Goal: Transaction & Acquisition: Purchase product/service

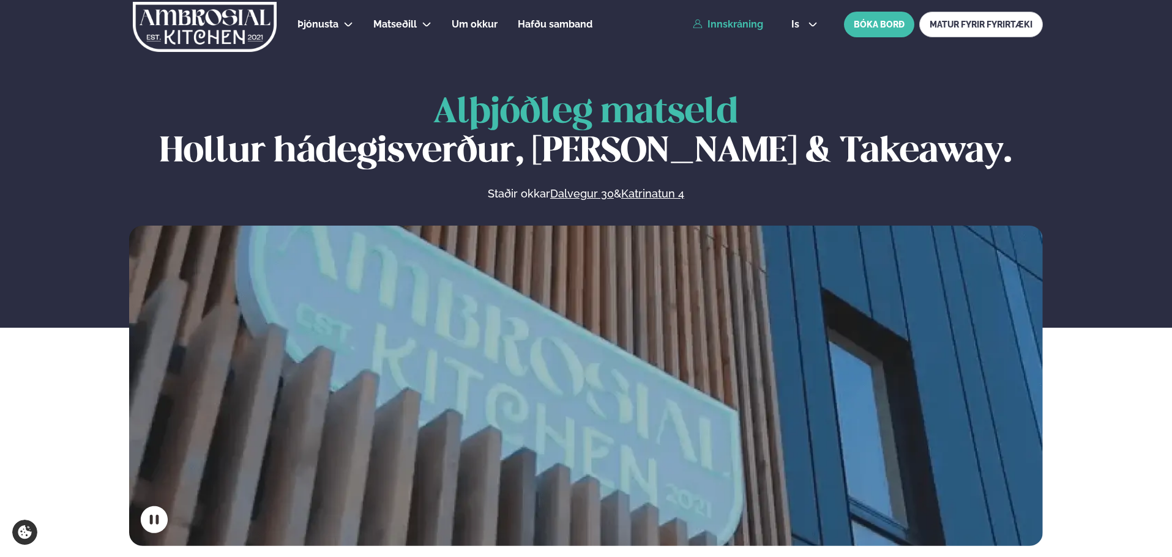
click at [721, 23] on link "Innskráning" at bounding box center [728, 24] width 70 height 11
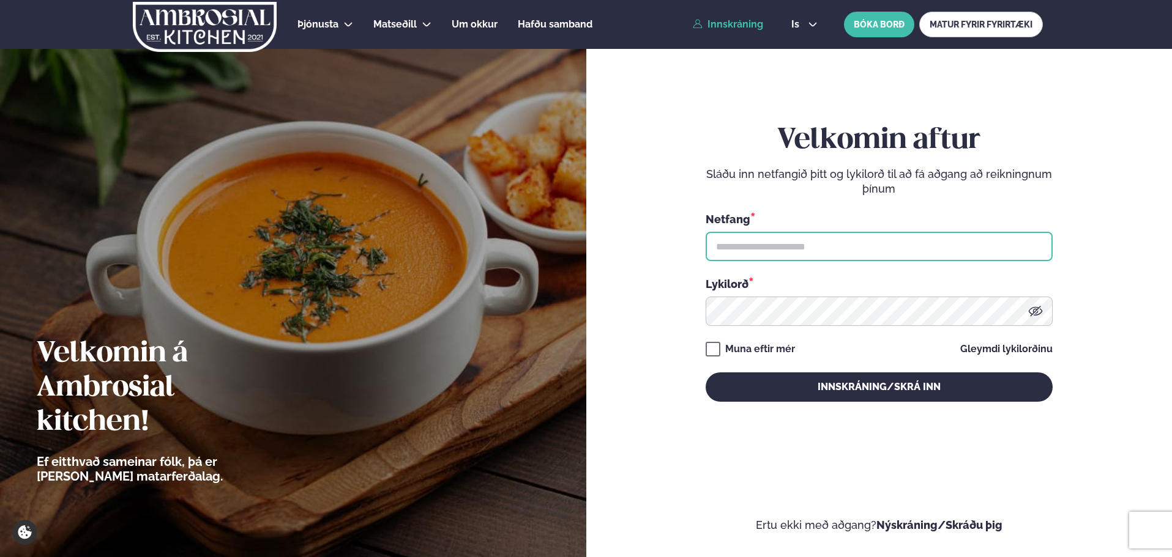
click at [726, 242] on input "text" at bounding box center [879, 246] width 347 height 29
type input "**********"
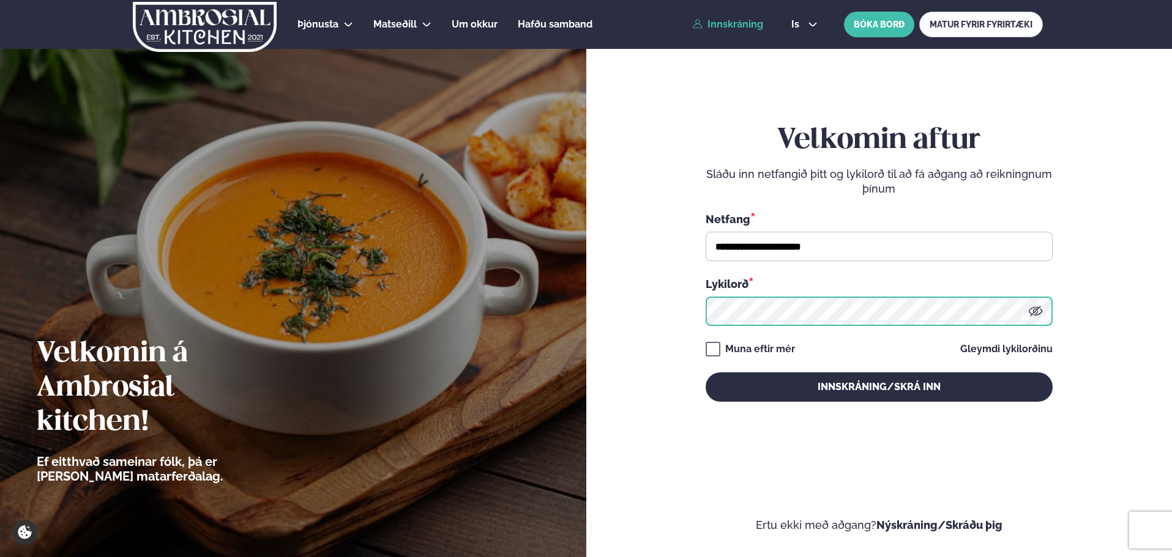
click at [706, 373] on button "Innskráning/Skrá inn" at bounding box center [879, 387] width 347 height 29
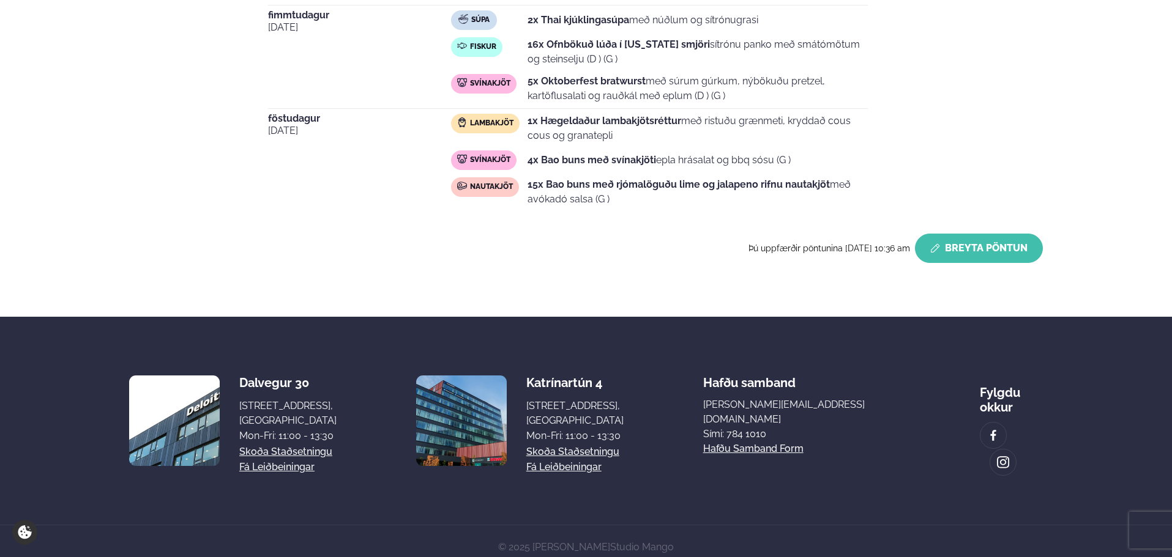
click at [971, 252] on button "Breyta Pöntun" at bounding box center [979, 248] width 128 height 29
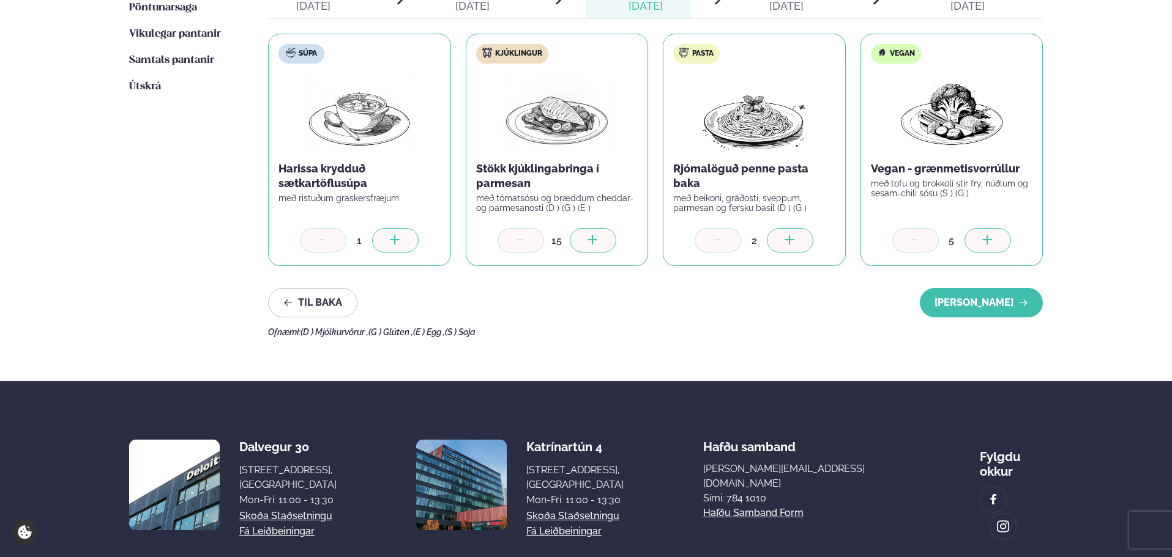
scroll to position [327, 0]
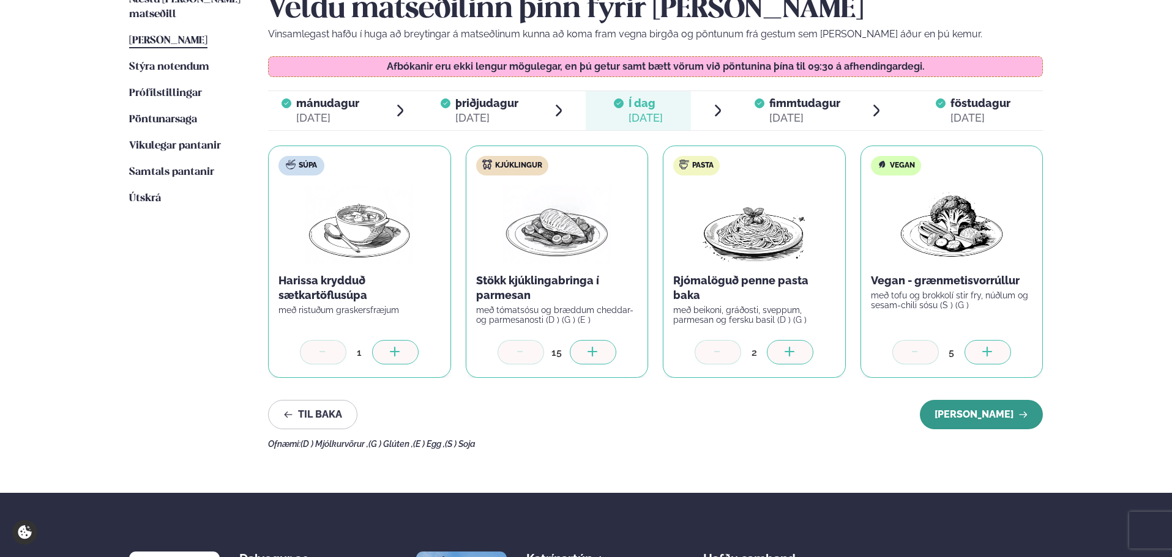
click at [961, 411] on button "[PERSON_NAME]" at bounding box center [981, 414] width 123 height 29
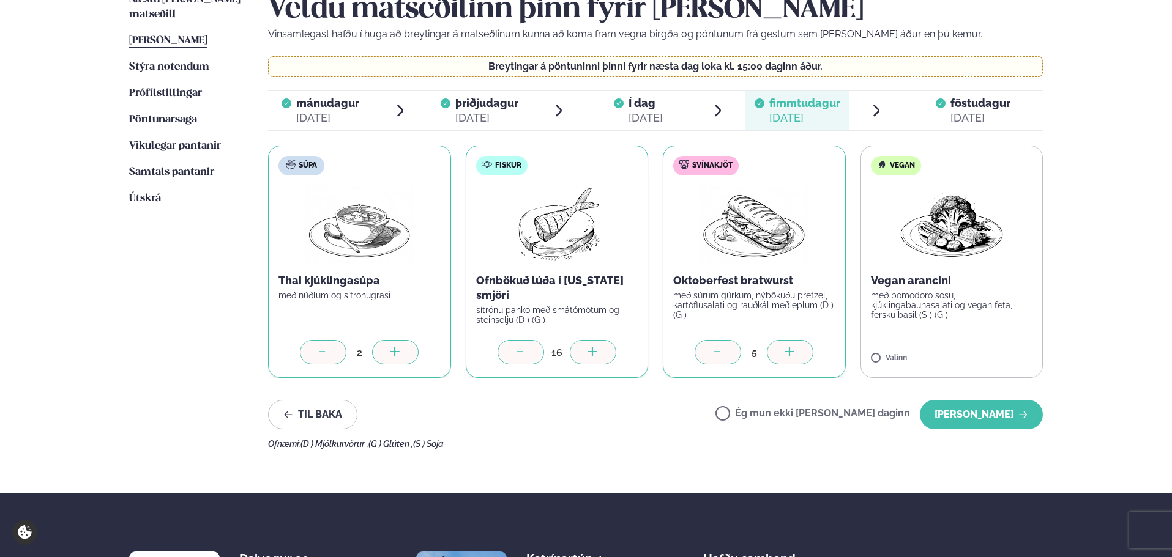
click at [582, 351] on div at bounding box center [593, 352] width 47 height 24
click at [1013, 418] on button "[PERSON_NAME]" at bounding box center [981, 414] width 123 height 29
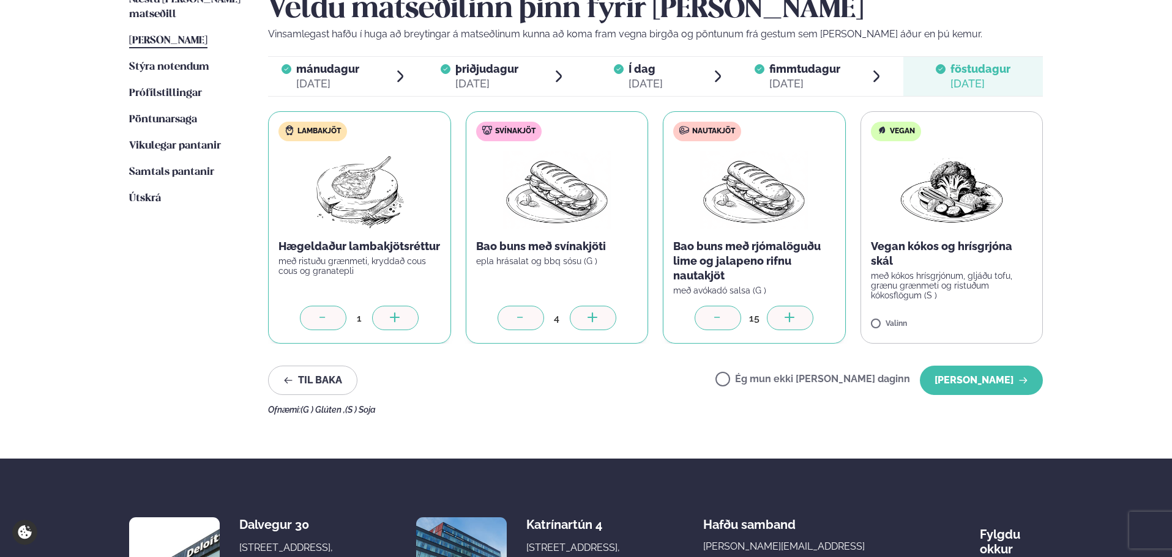
click at [404, 310] on div at bounding box center [395, 318] width 47 height 24
click at [999, 375] on button "[PERSON_NAME]" at bounding box center [981, 380] width 123 height 29
